Goal: Transaction & Acquisition: Purchase product/service

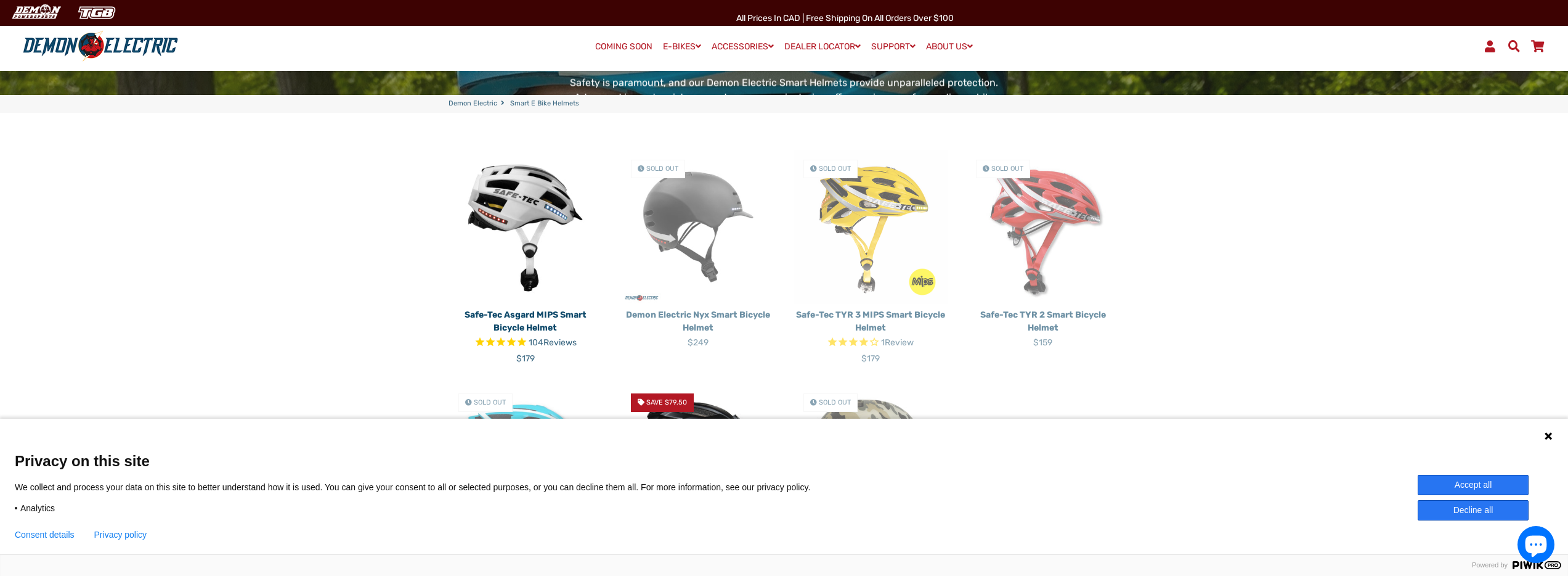
scroll to position [459, 0]
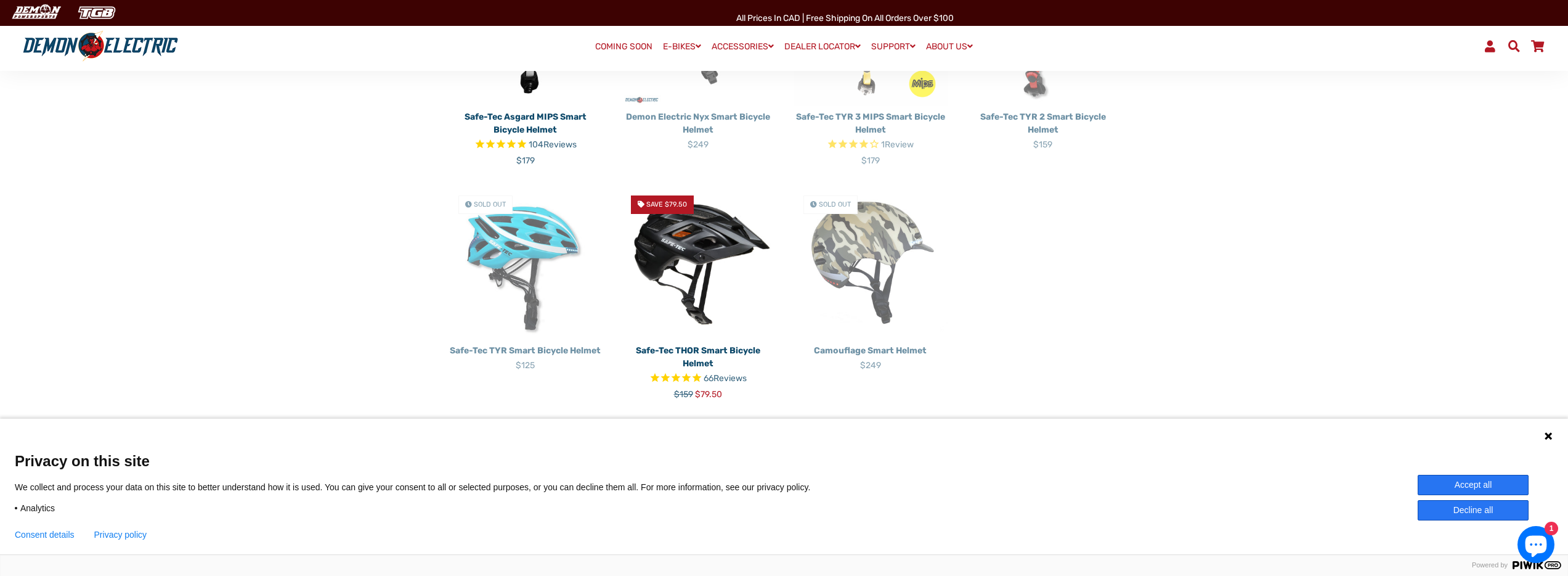
click at [1546, 436] on icon at bounding box center [1548, 435] width 10 height 10
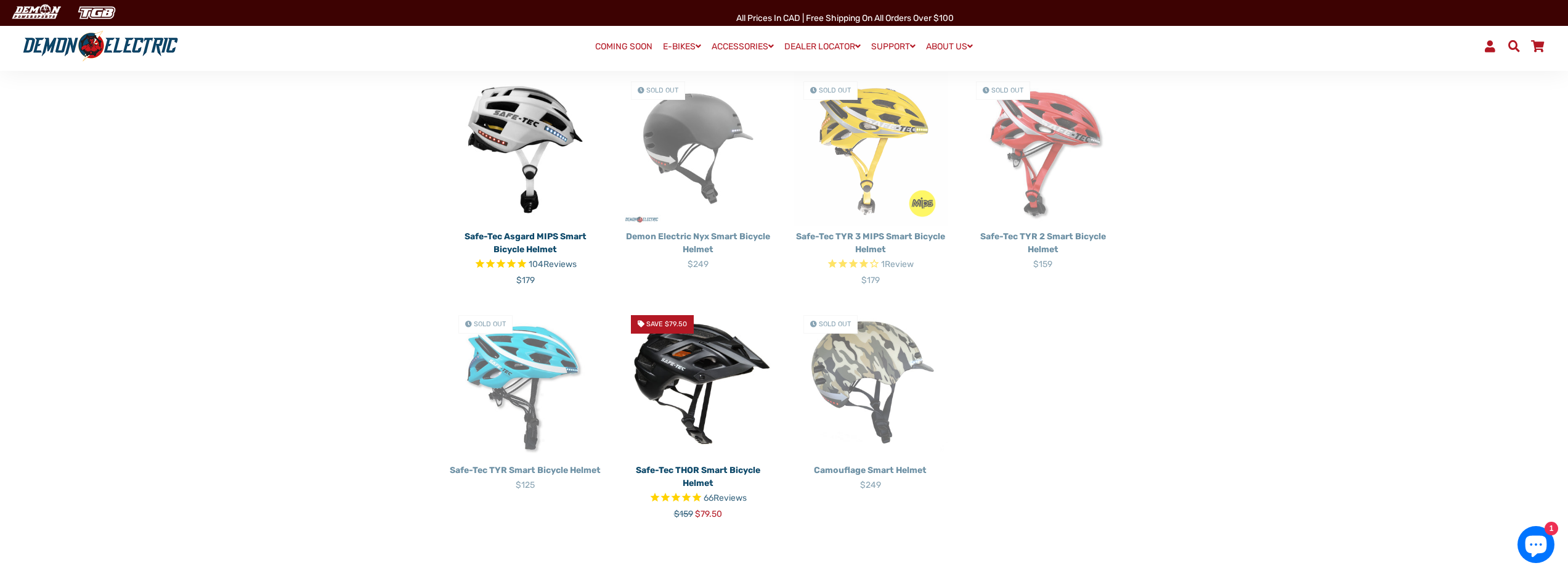
scroll to position [263, 0]
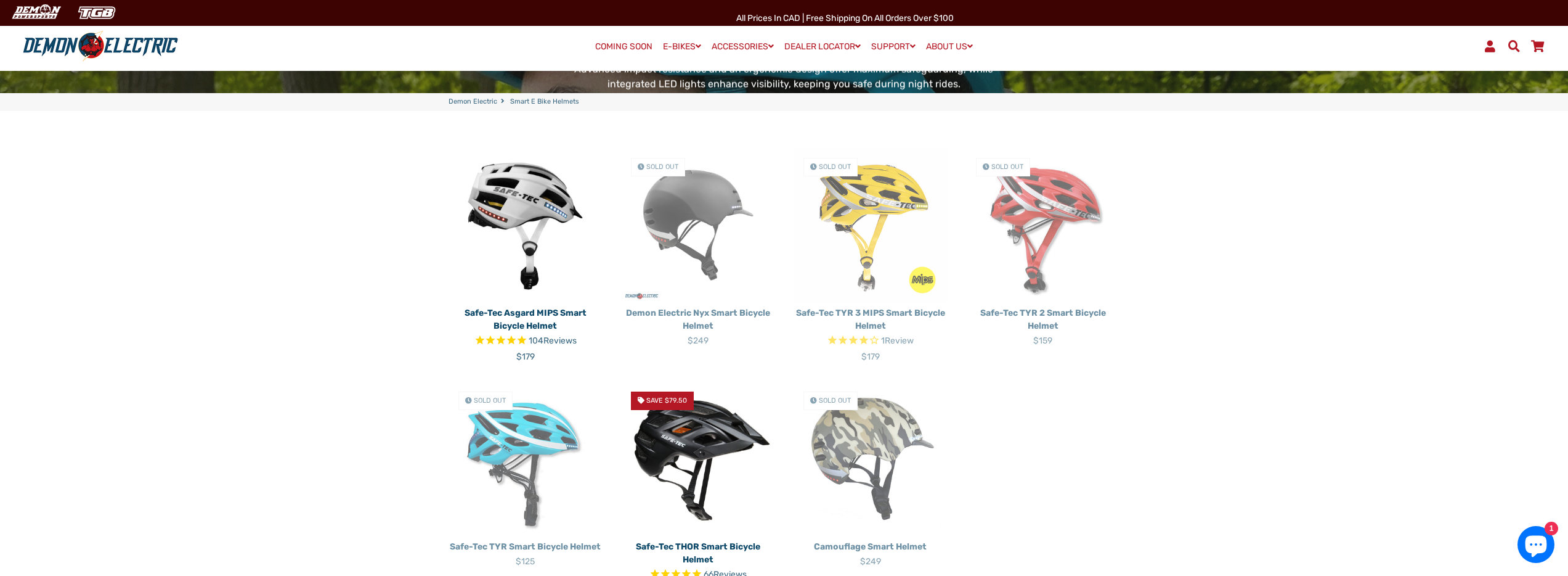
click at [522, 207] on img at bounding box center [525, 225] width 154 height 154
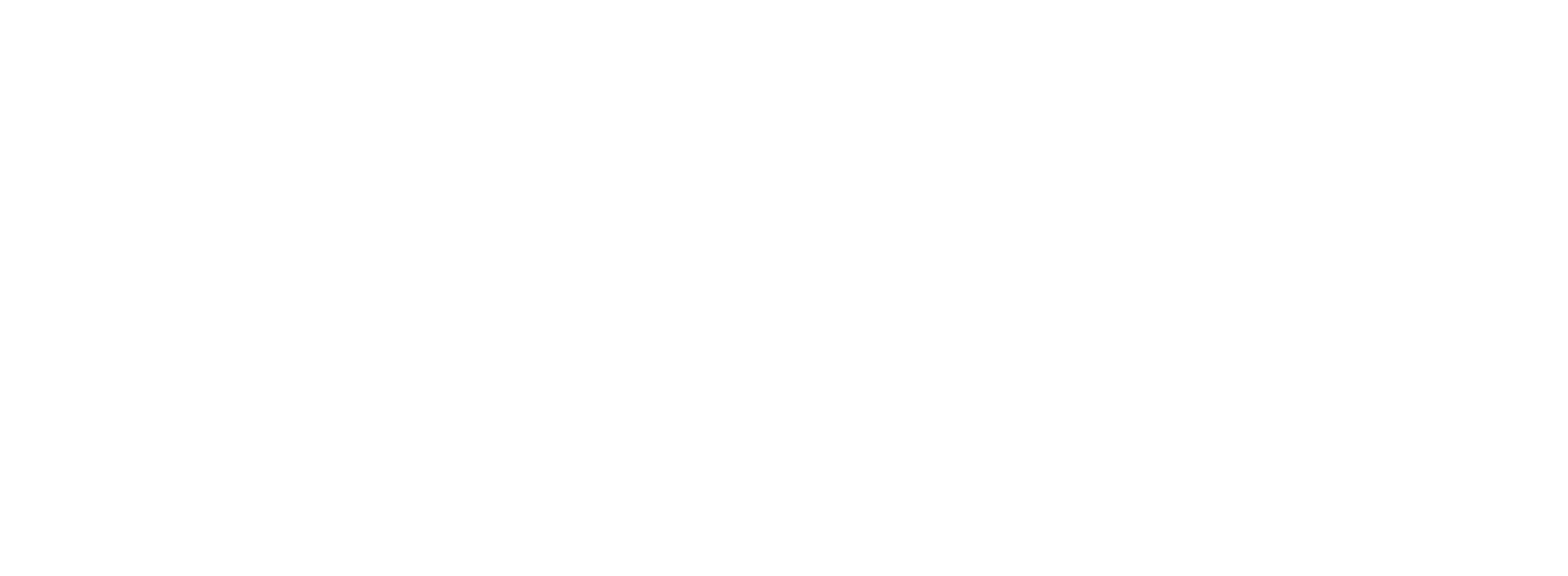
select select "******"
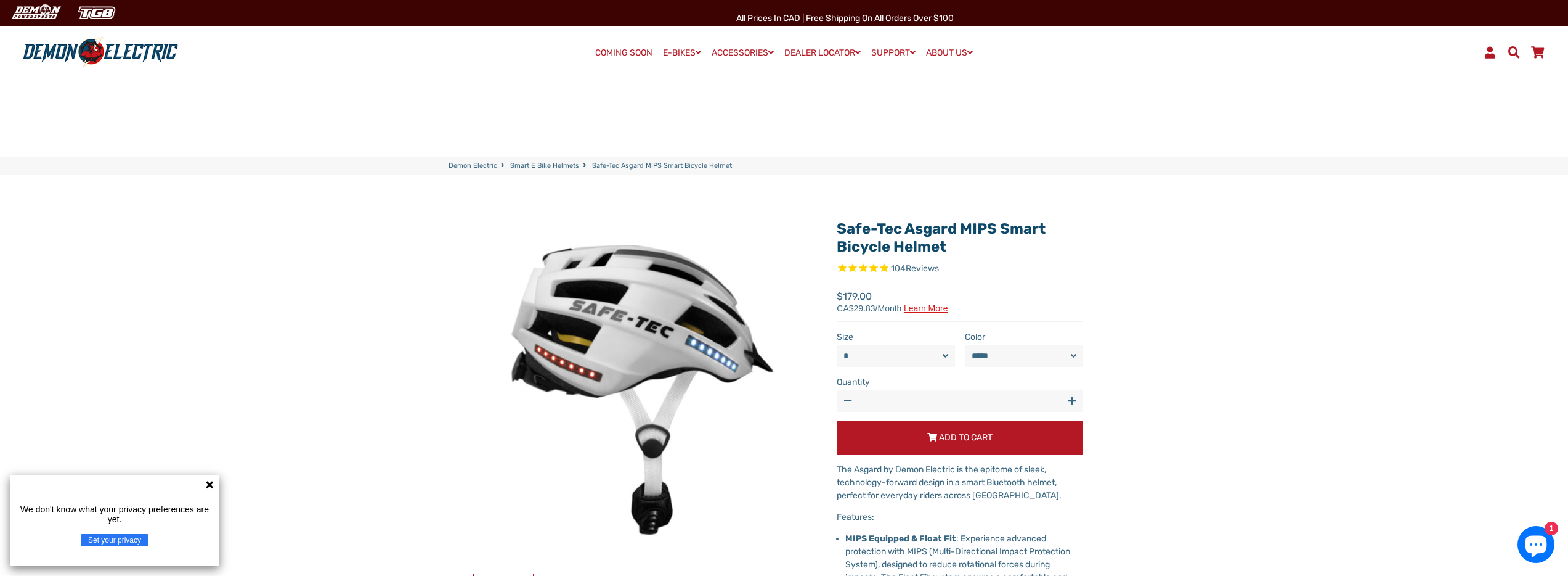
scroll to position [71, 0]
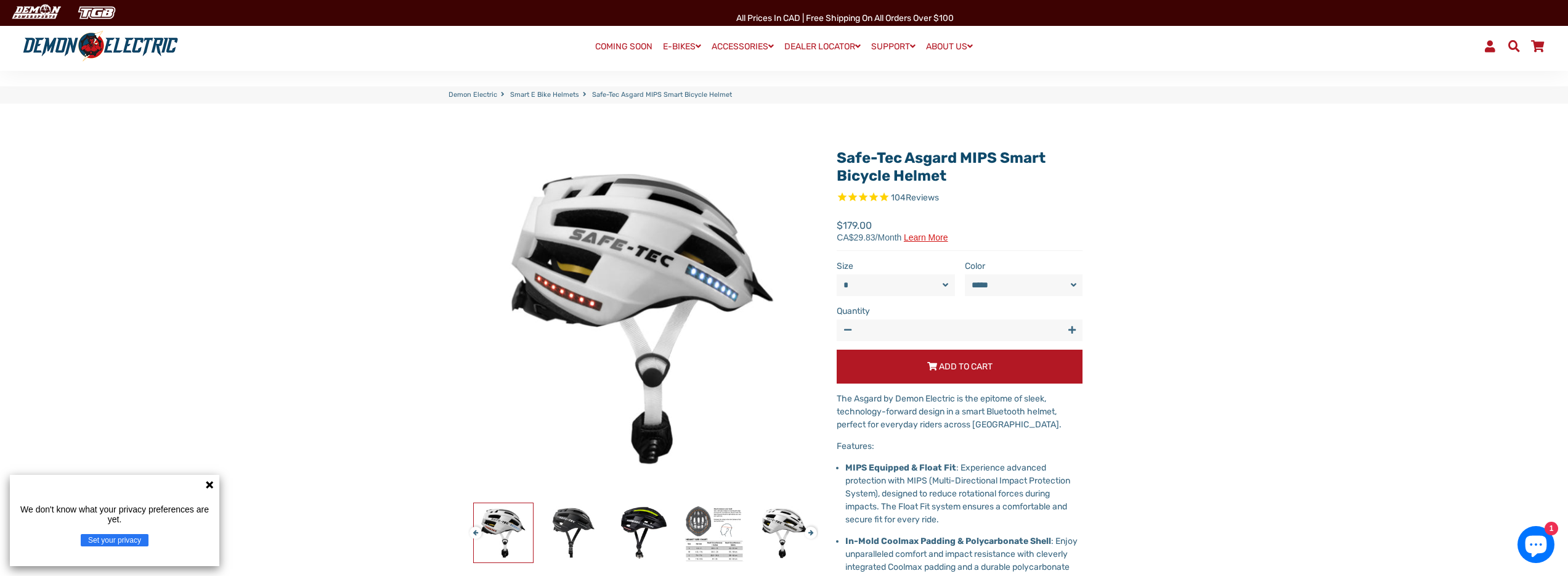
click at [210, 484] on icon at bounding box center [209, 484] width 7 height 7
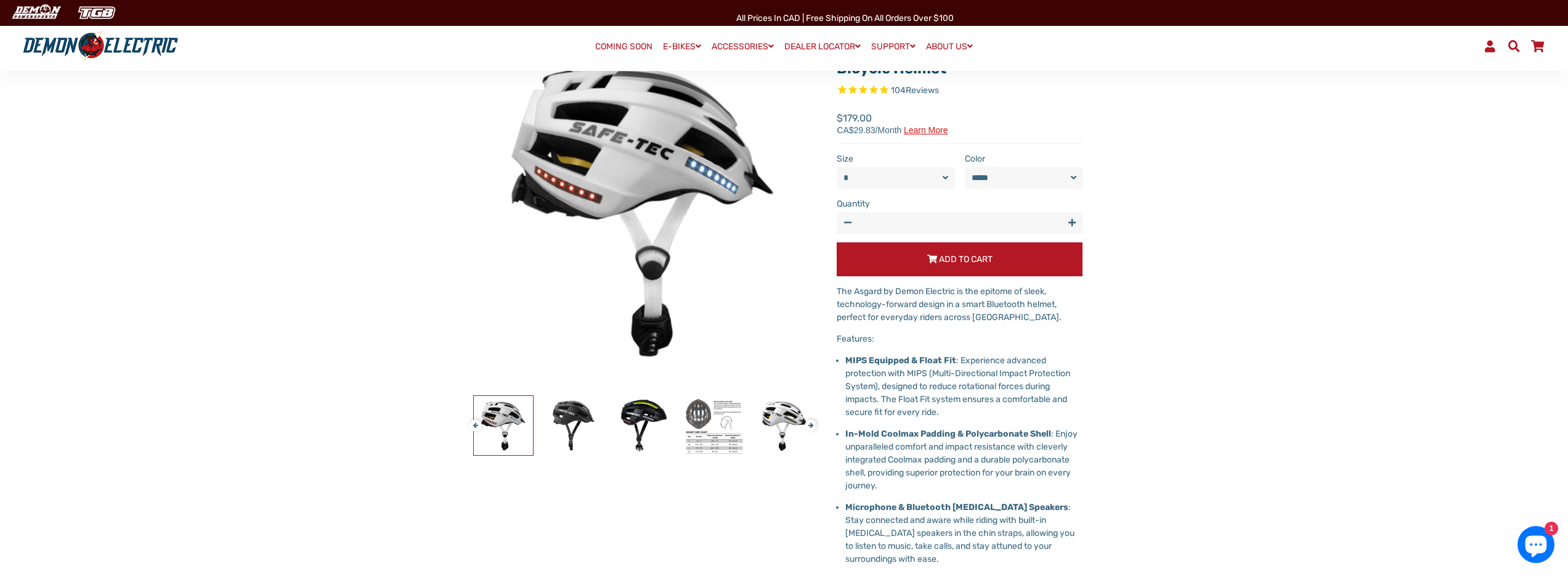
scroll to position [358, 0]
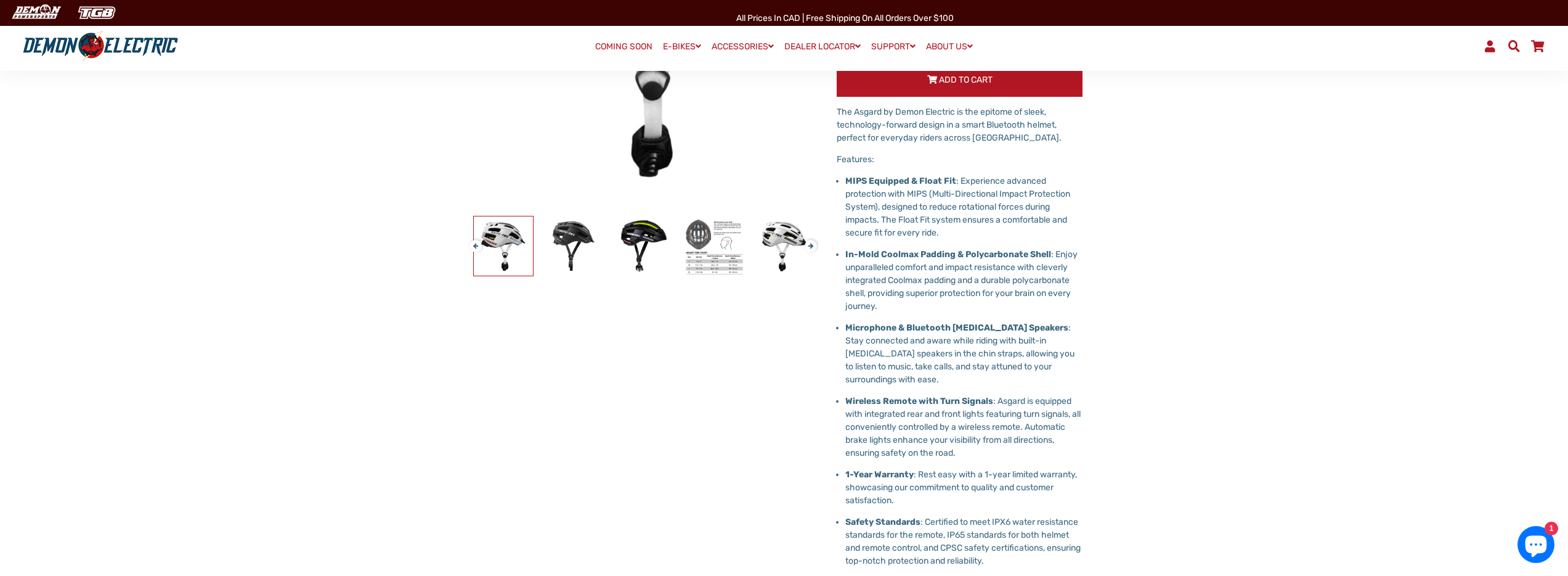
select select "******"
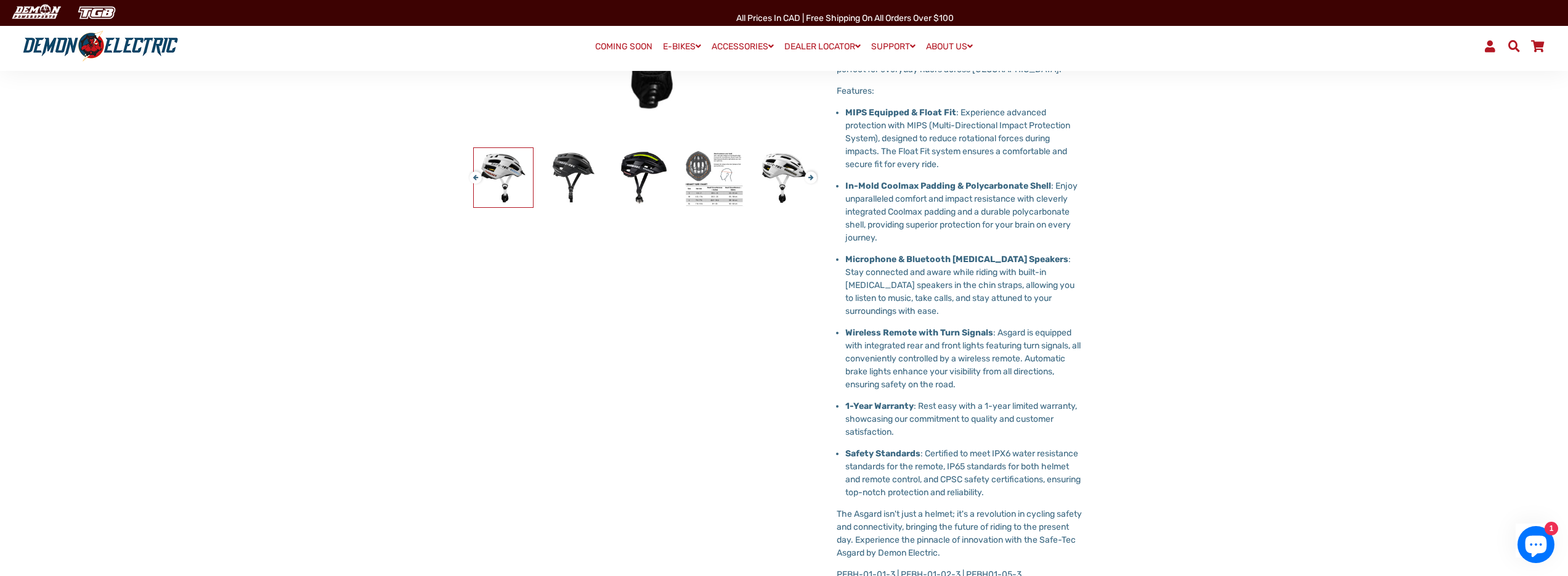
scroll to position [0, 0]
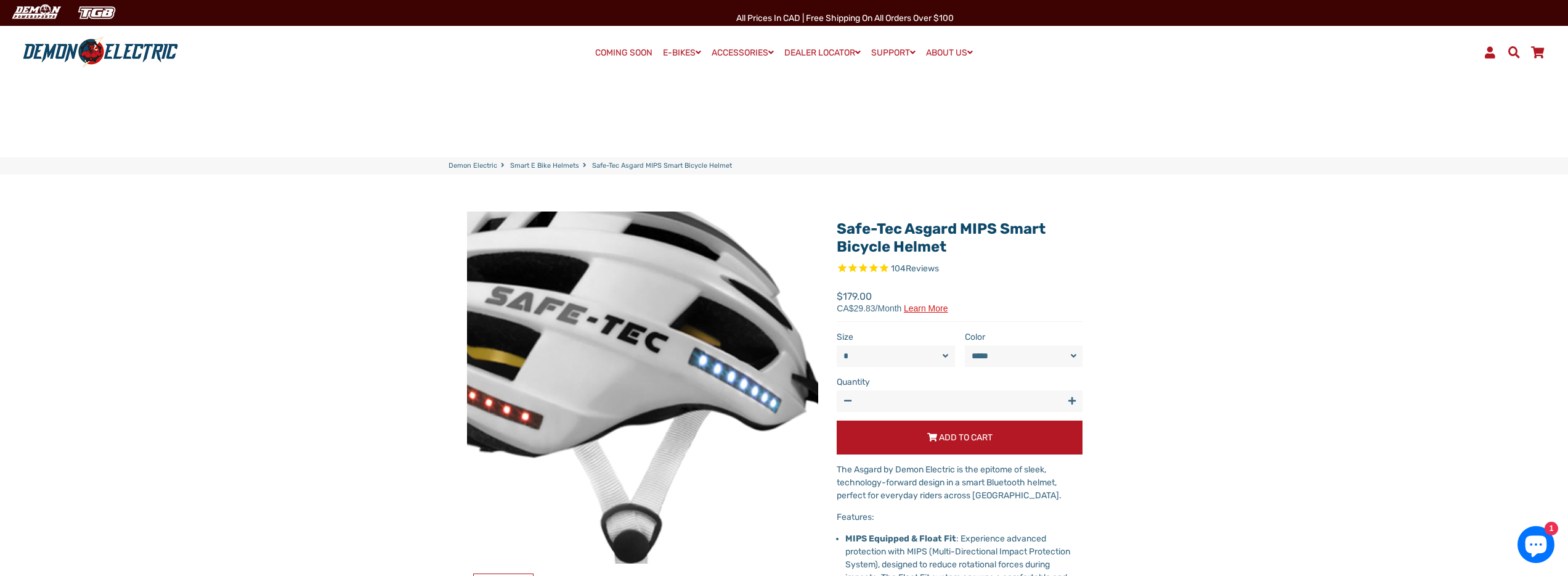
click at [678, 318] on img at bounding box center [614, 439] width 616 height 617
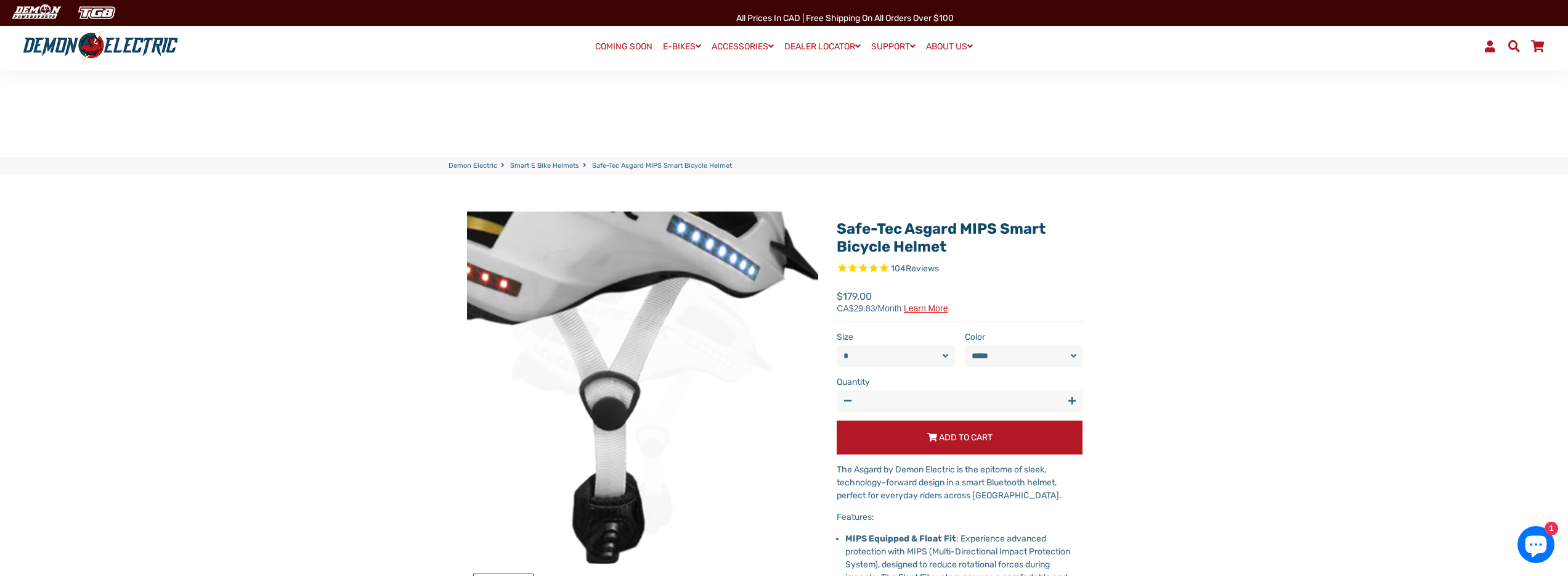
scroll to position [150, 0]
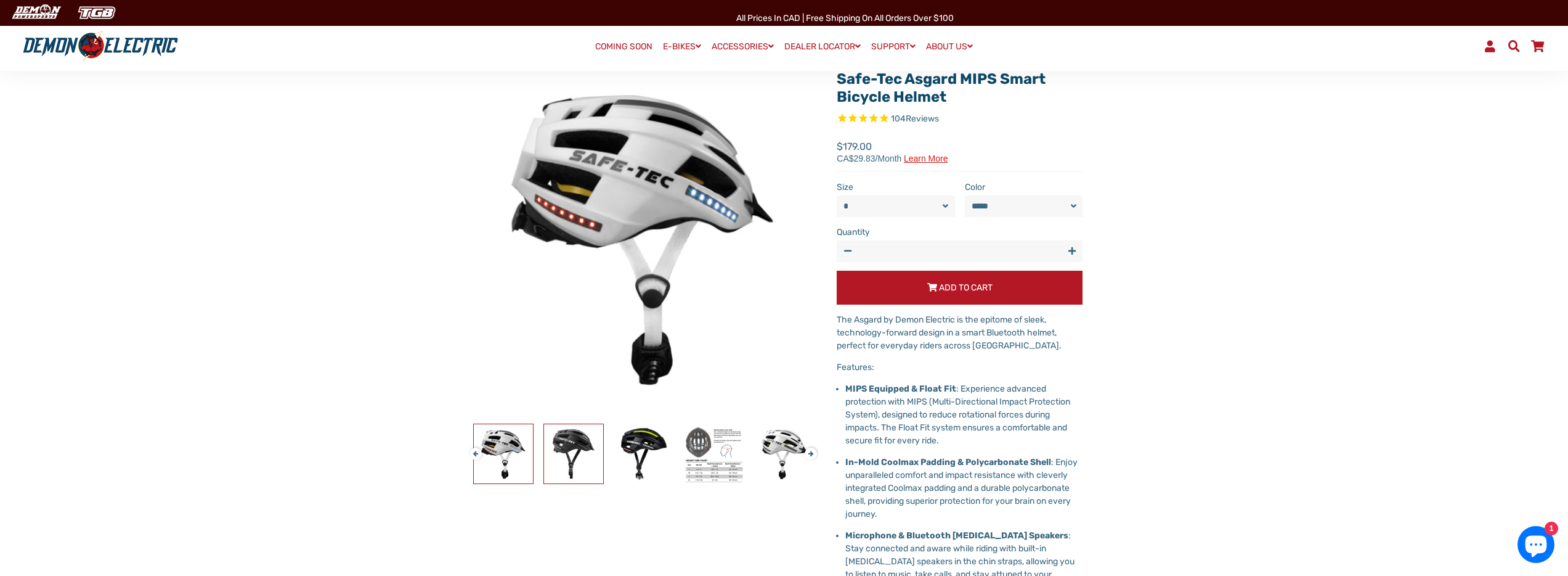
click at [572, 455] on img at bounding box center [574, 454] width 59 height 59
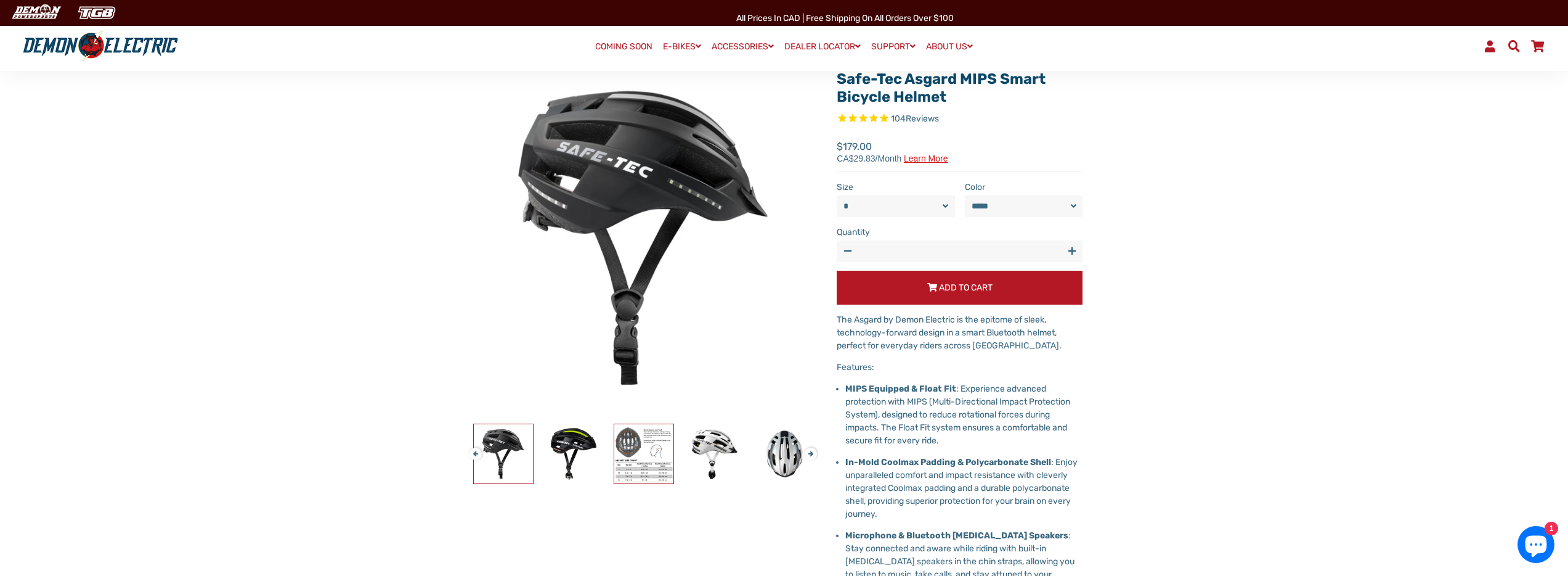
click at [621, 451] on img at bounding box center [644, 454] width 59 height 59
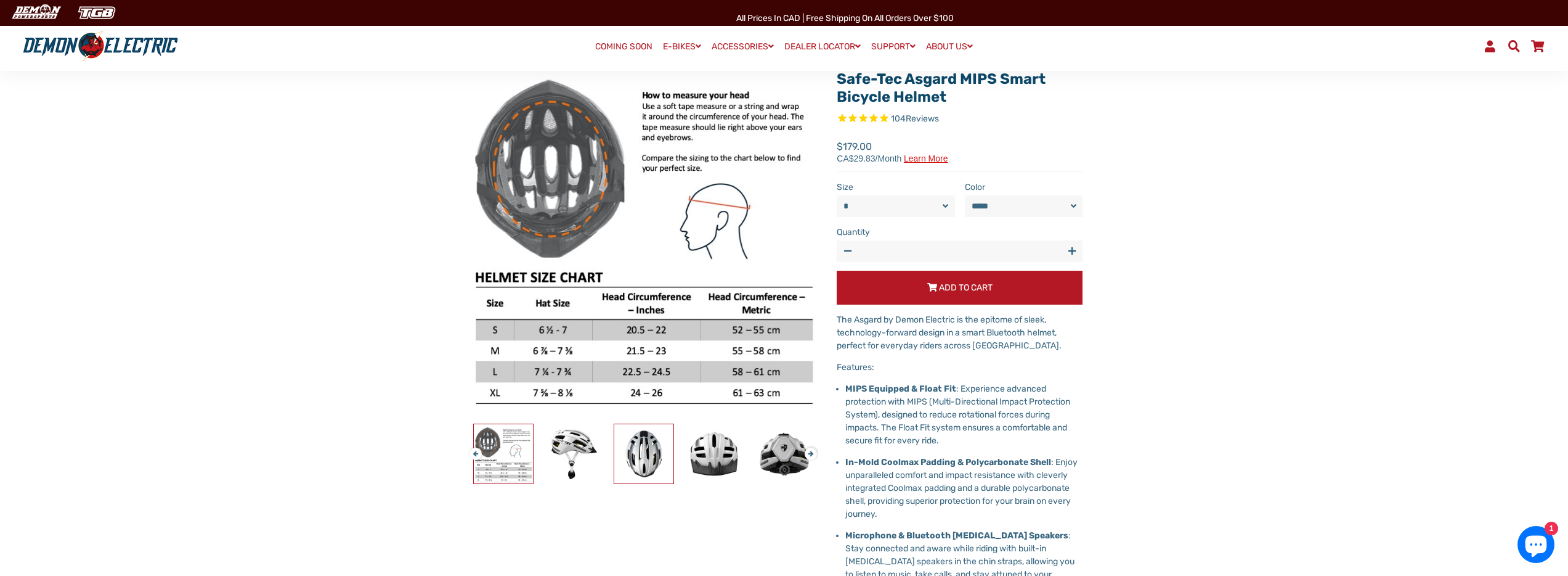
click at [644, 451] on img at bounding box center [644, 454] width 59 height 59
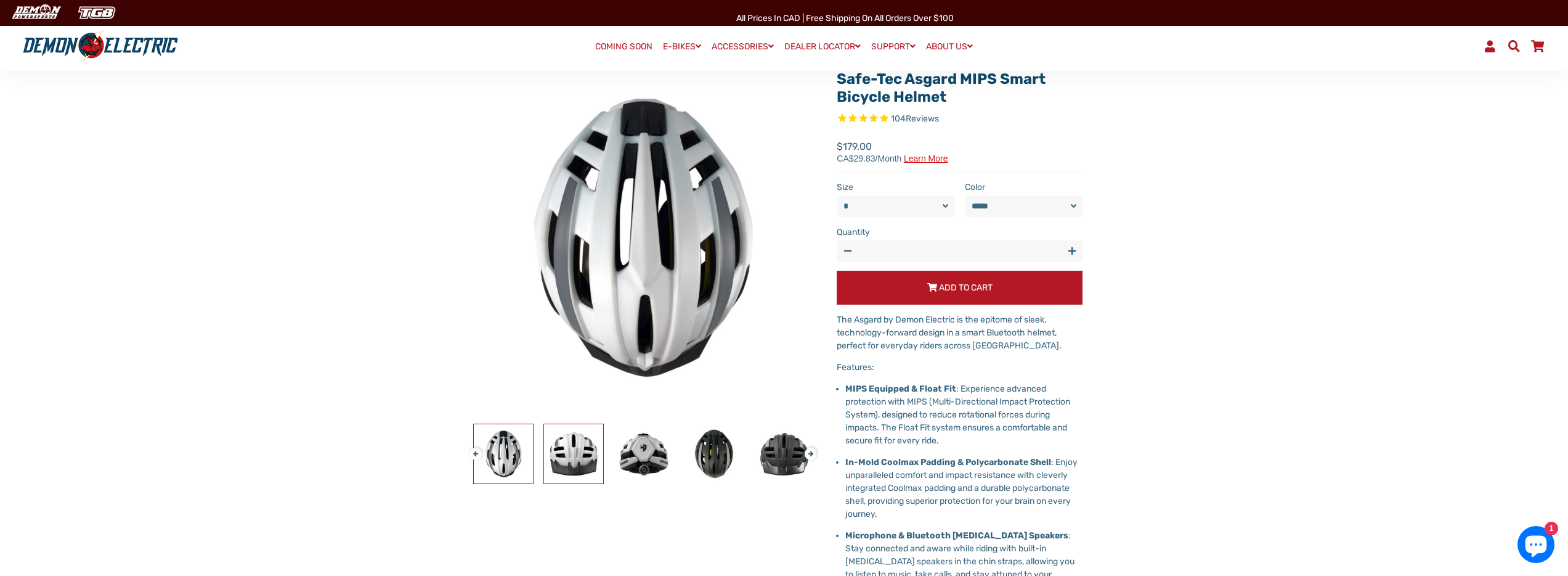
click at [589, 456] on img at bounding box center [574, 454] width 59 height 59
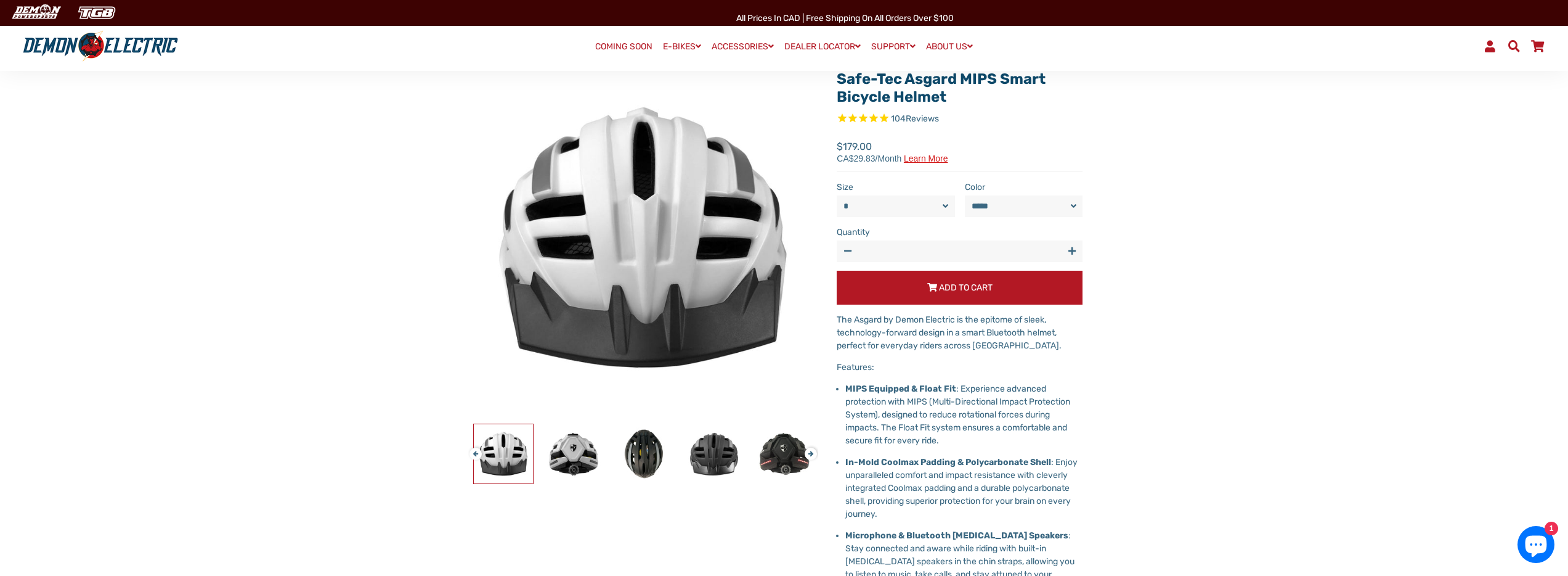
click at [477, 453] on button "Previous" at bounding box center [473, 448] width 7 height 14
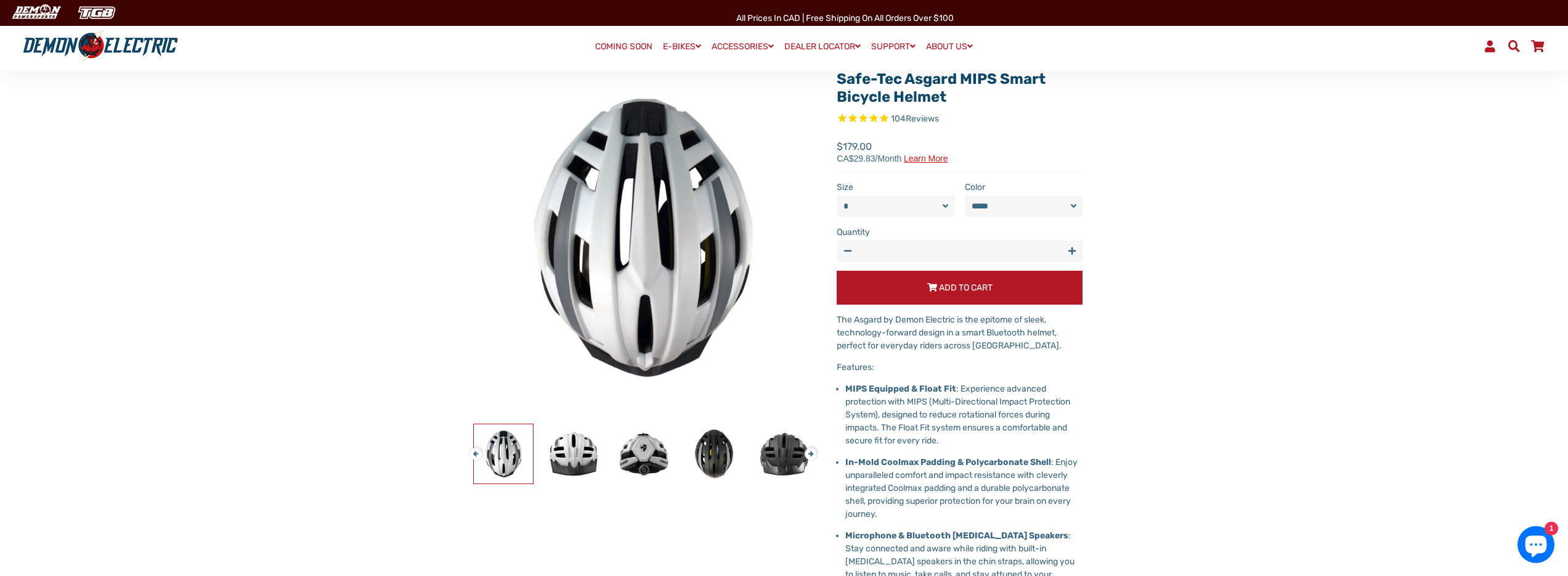
click at [477, 453] on button "Previous" at bounding box center [473, 448] width 7 height 14
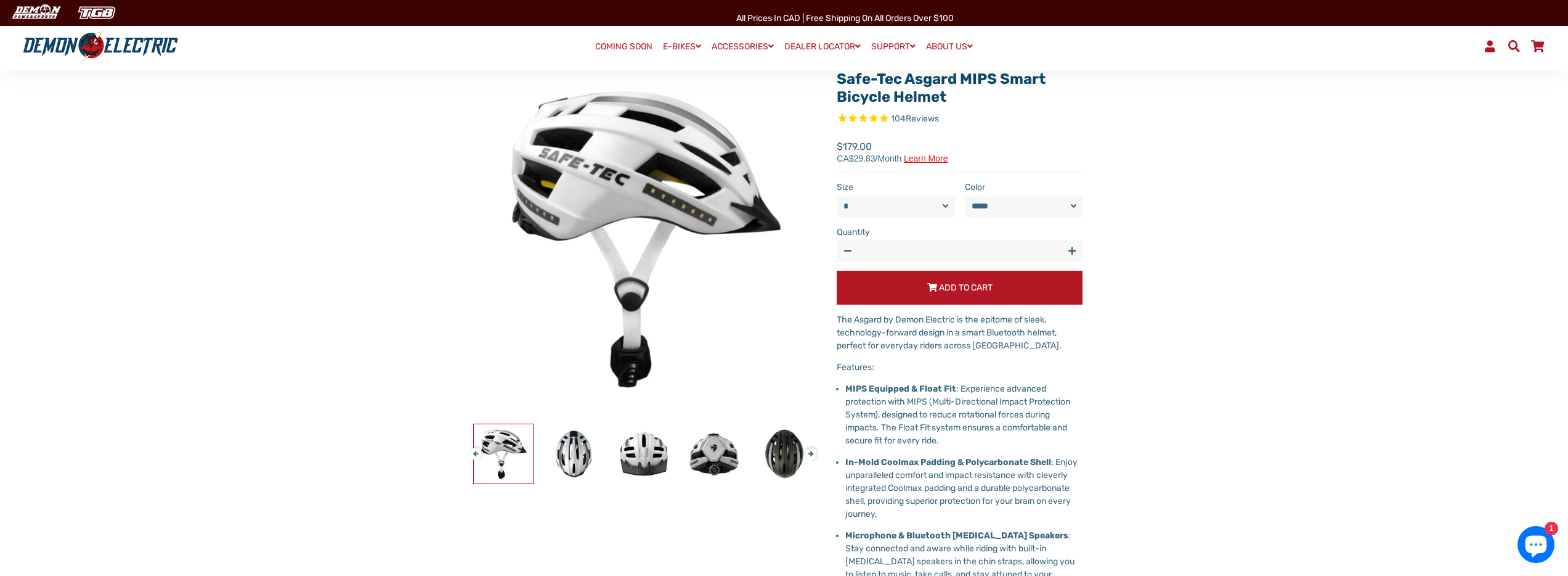
click at [473, 453] on button "Previous" at bounding box center [473, 448] width 7 height 14
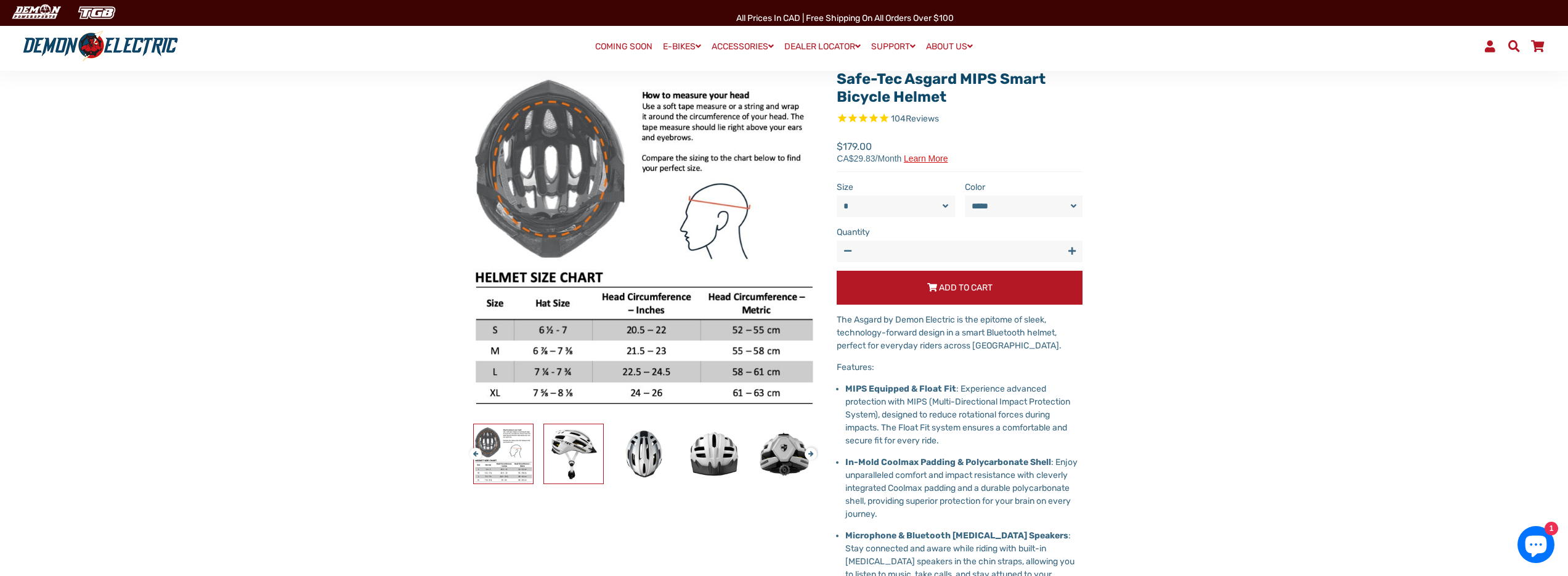
click at [571, 458] on img at bounding box center [574, 454] width 59 height 59
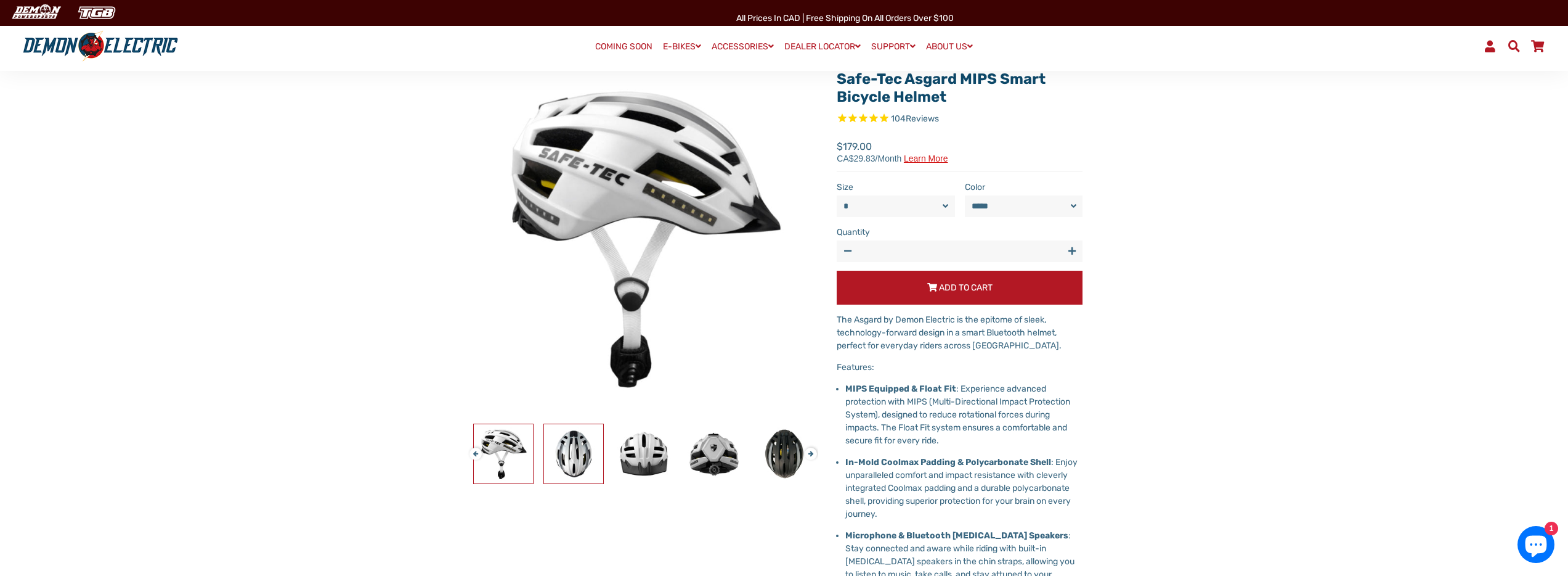
click at [578, 458] on img at bounding box center [574, 454] width 59 height 59
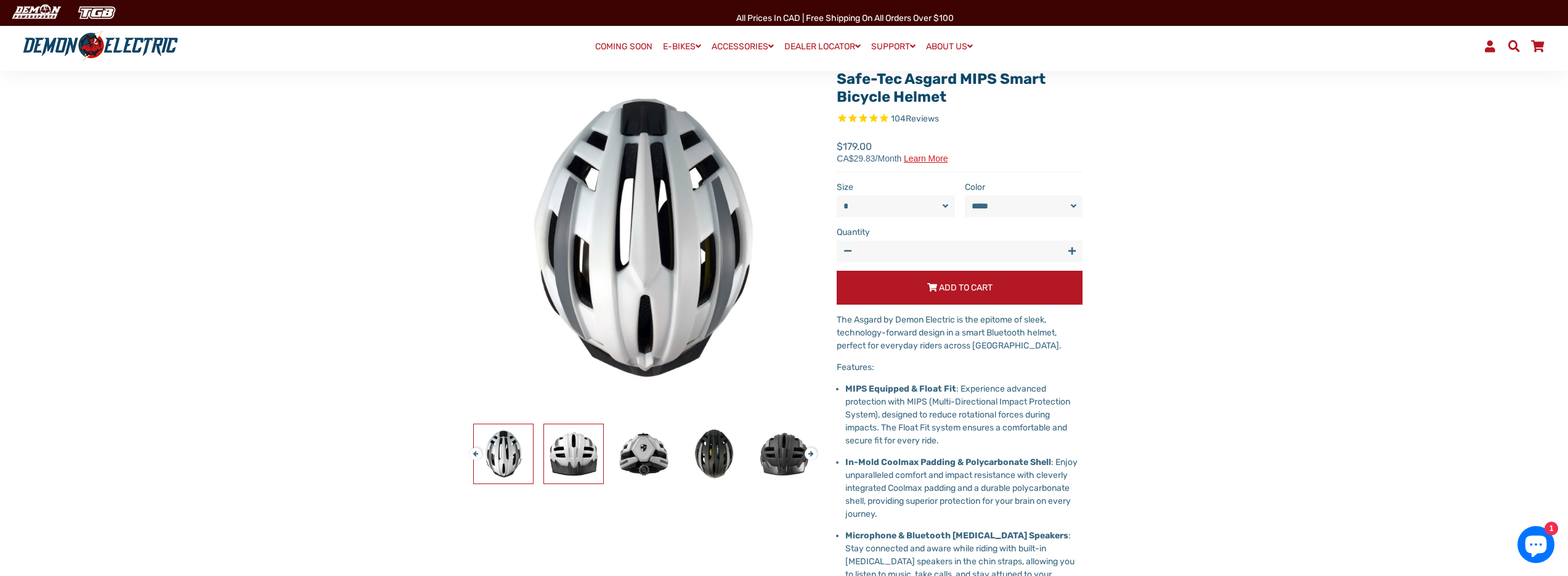
click at [575, 460] on img at bounding box center [574, 454] width 59 height 59
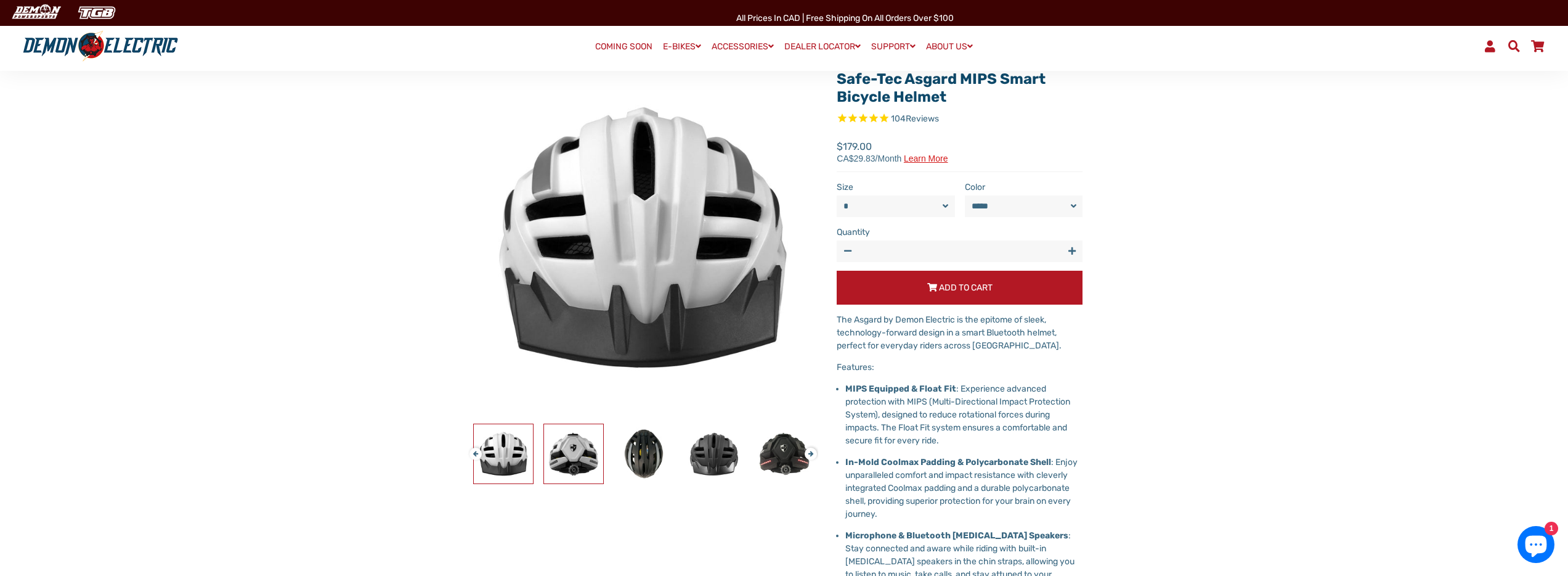
click at [590, 462] on img at bounding box center [574, 454] width 59 height 59
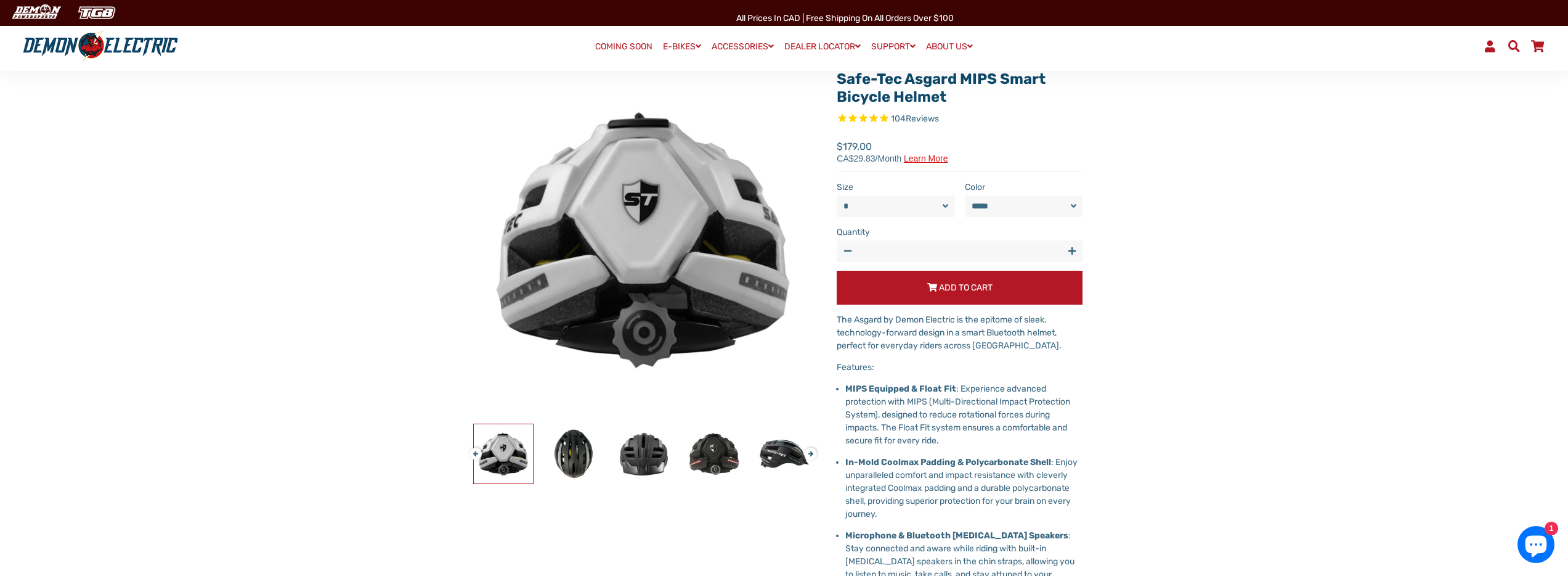
click at [610, 461] on div at bounding box center [714, 454] width 2177 height 61
